Goal: Navigation & Orientation: Find specific page/section

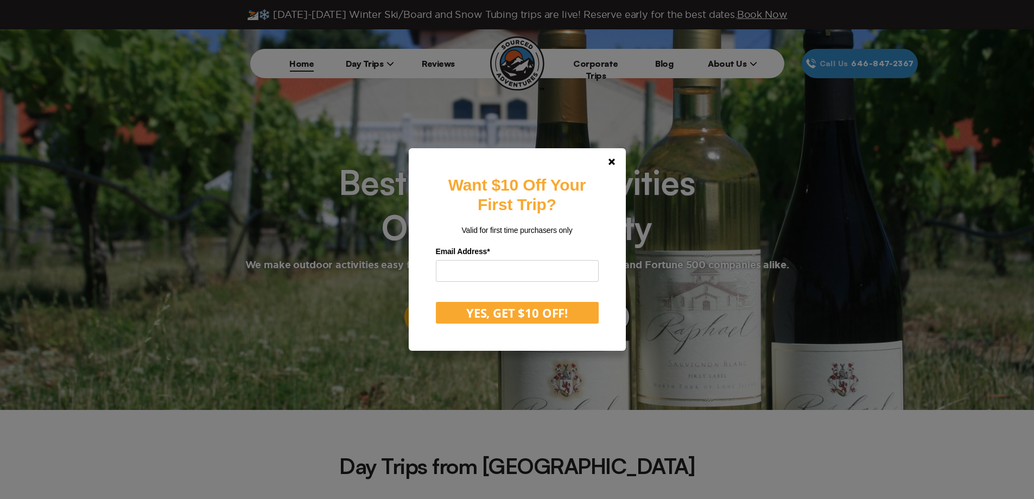
click at [367, 71] on div "Want $10 Off Your First Trip? Valid for first time purchasers only Email Addres…" at bounding box center [517, 249] width 1034 height 499
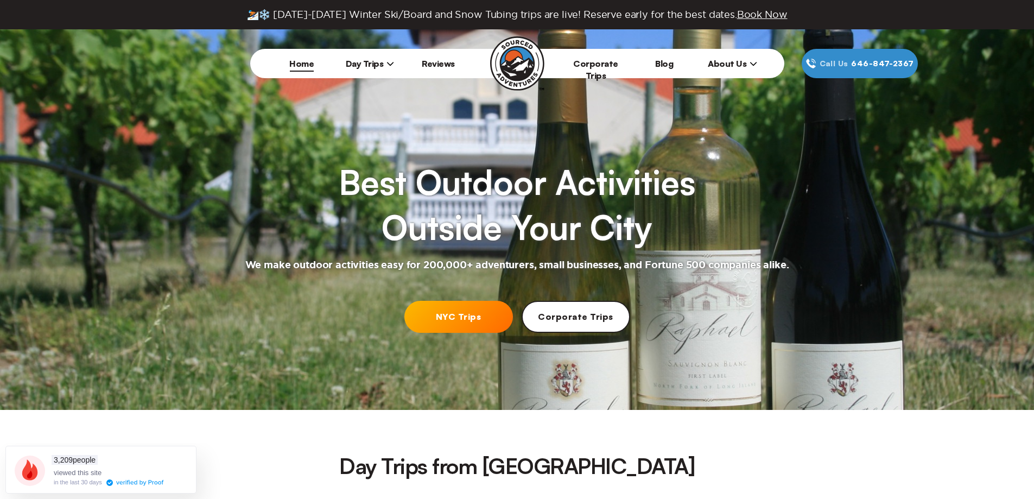
click at [364, 67] on span "Day Trips" at bounding box center [370, 63] width 49 height 11
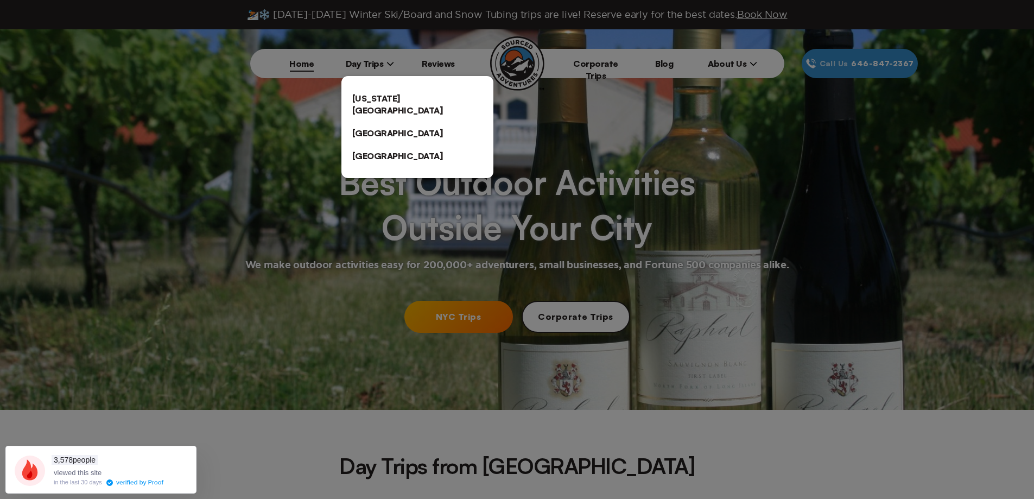
click at [352, 124] on link "[GEOGRAPHIC_DATA]" at bounding box center [417, 133] width 152 height 23
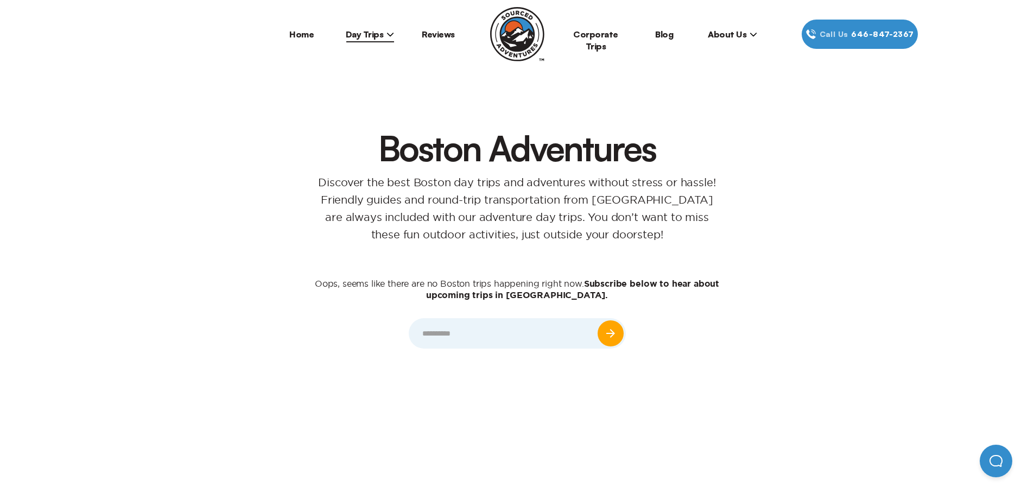
click at [302, 35] on link "Home" at bounding box center [301, 34] width 24 height 11
